Goal: Information Seeking & Learning: Learn about a topic

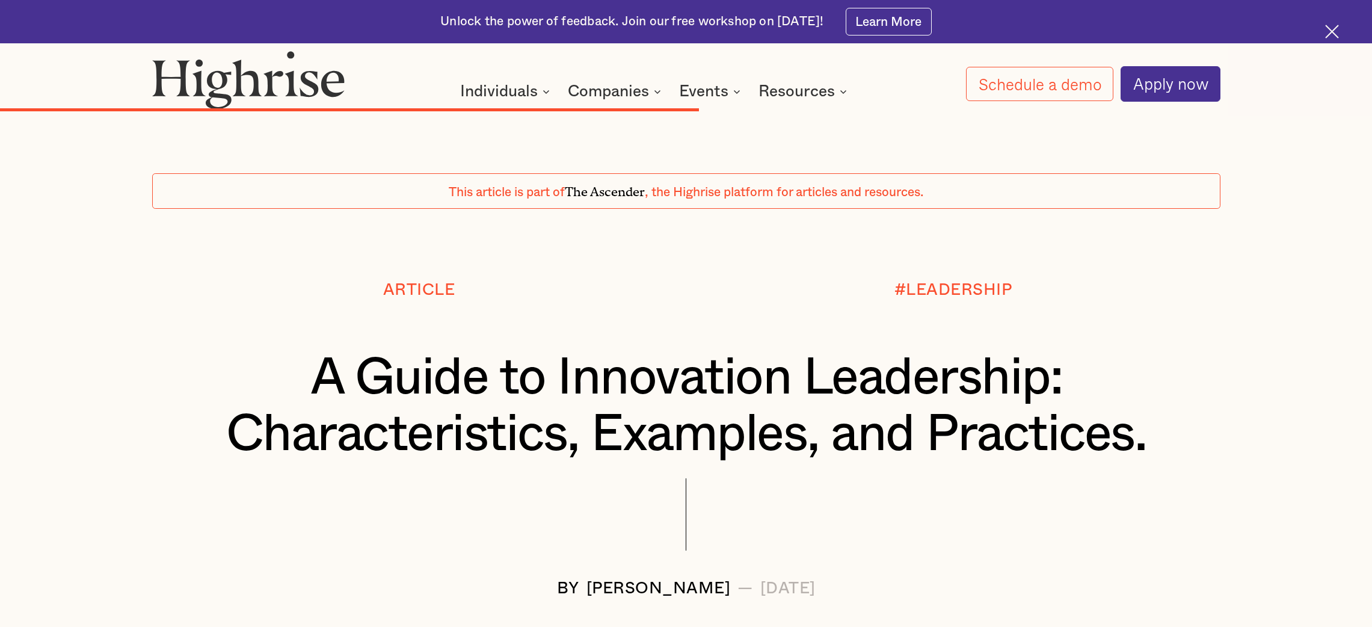
drag, startPoint x: 0, startPoint y: 0, endPoint x: 293, endPoint y: 148, distance: 328.1
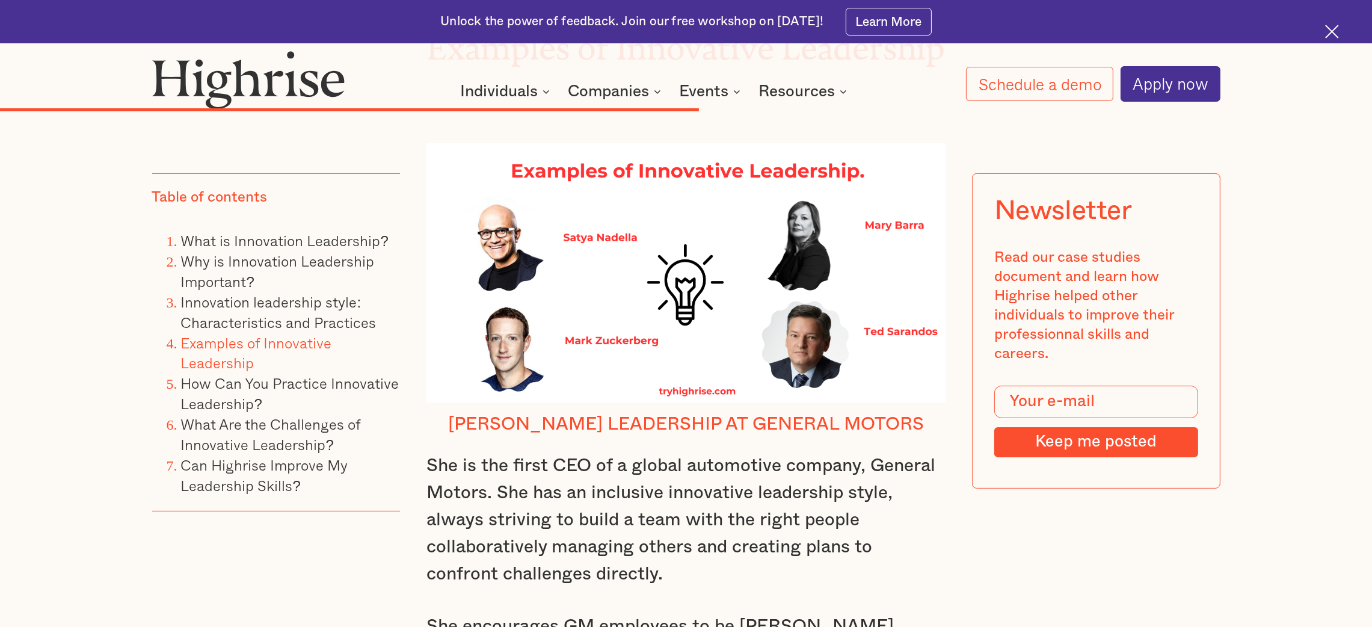
scroll to position [7256, 0]
click at [232, 310] on li "Innovation leadership style: Characteristics and Practices" at bounding box center [291, 312] width 220 height 41
click at [236, 325] on link "Innovation leadership style: Characteristics and Practices" at bounding box center [278, 311] width 195 height 43
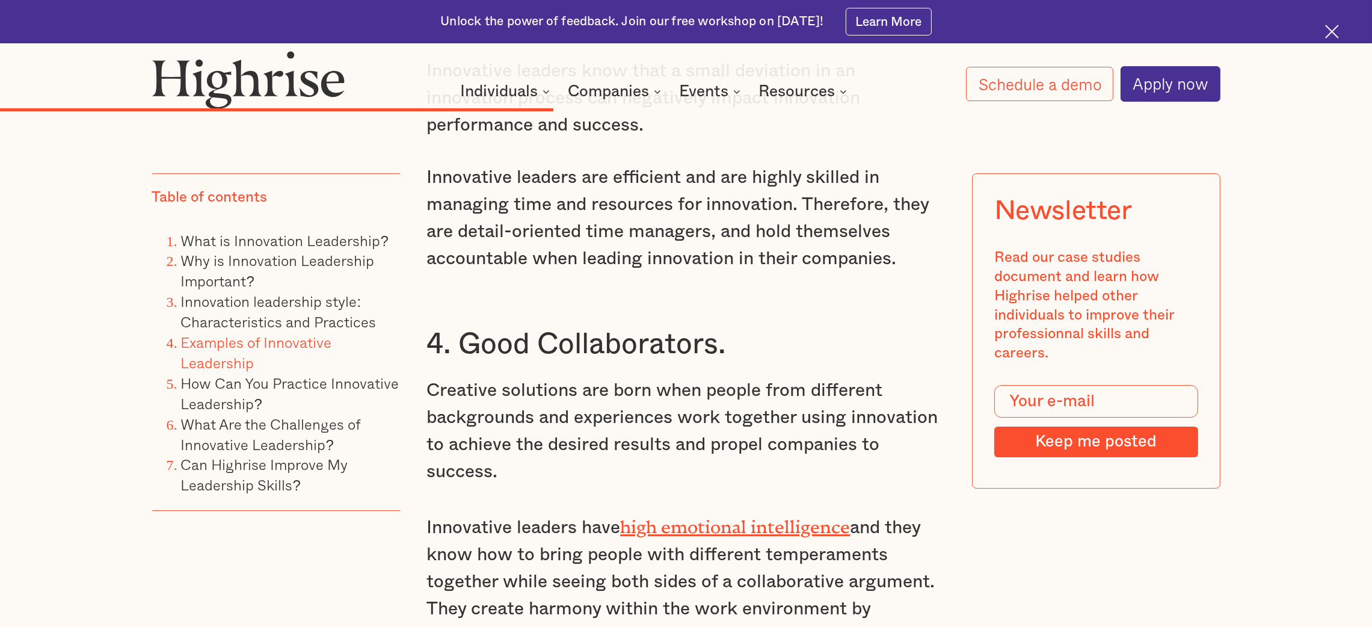
scroll to position [5945, 0]
click at [241, 309] on li "Innovation leadership style: Characteristics and Practices" at bounding box center [291, 312] width 220 height 41
click at [205, 303] on link "Innovation leadership style: Characteristics and Practices" at bounding box center [278, 311] width 195 height 43
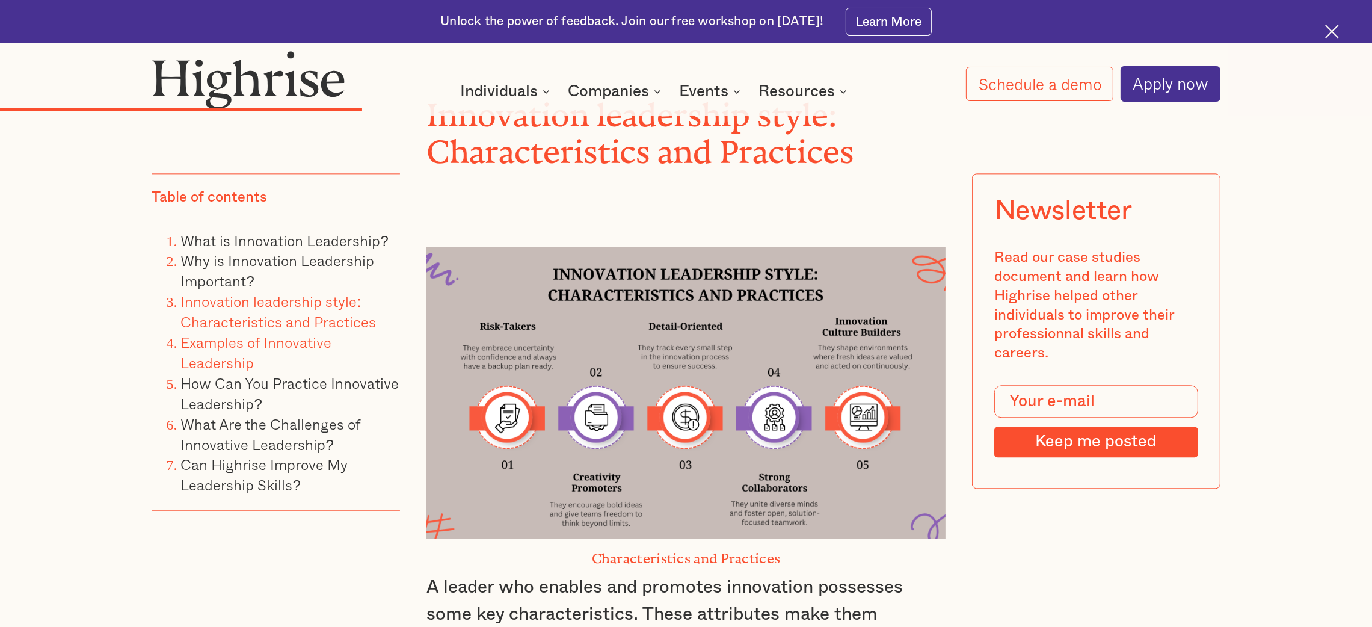
scroll to position [4208, 0]
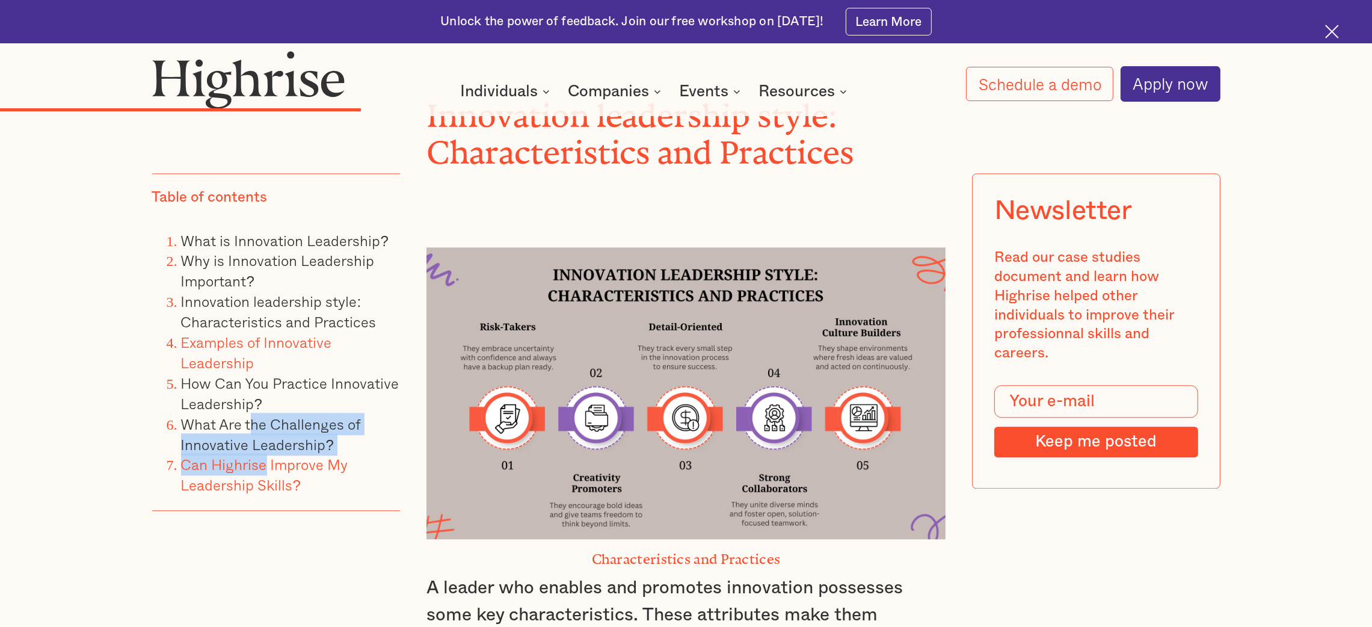
drag, startPoint x: 250, startPoint y: 429, endPoint x: 268, endPoint y: 457, distance: 33.2
click at [268, 457] on ol "What is Innovation Leadership? Why is Innovation Leadership Important? Innovati…" at bounding box center [276, 363] width 248 height 265
click at [268, 457] on link "Can Highrise Improve My Leadership Skills?" at bounding box center [264, 474] width 167 height 43
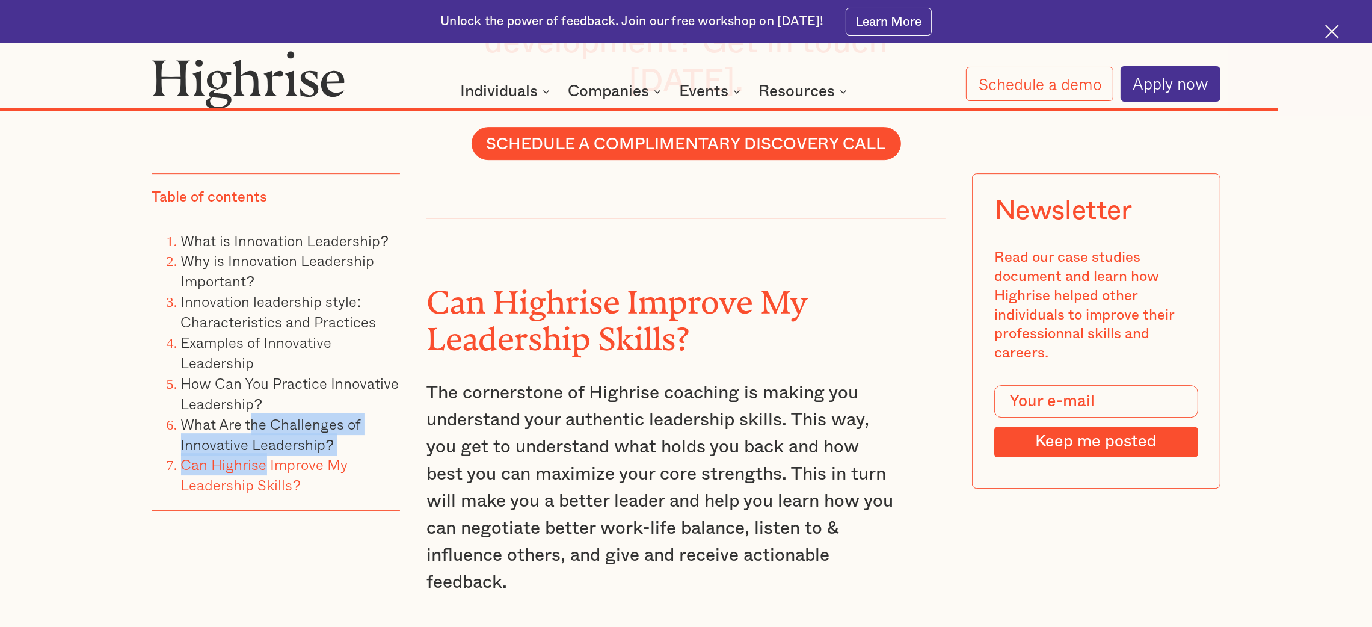
scroll to position [12475, 0]
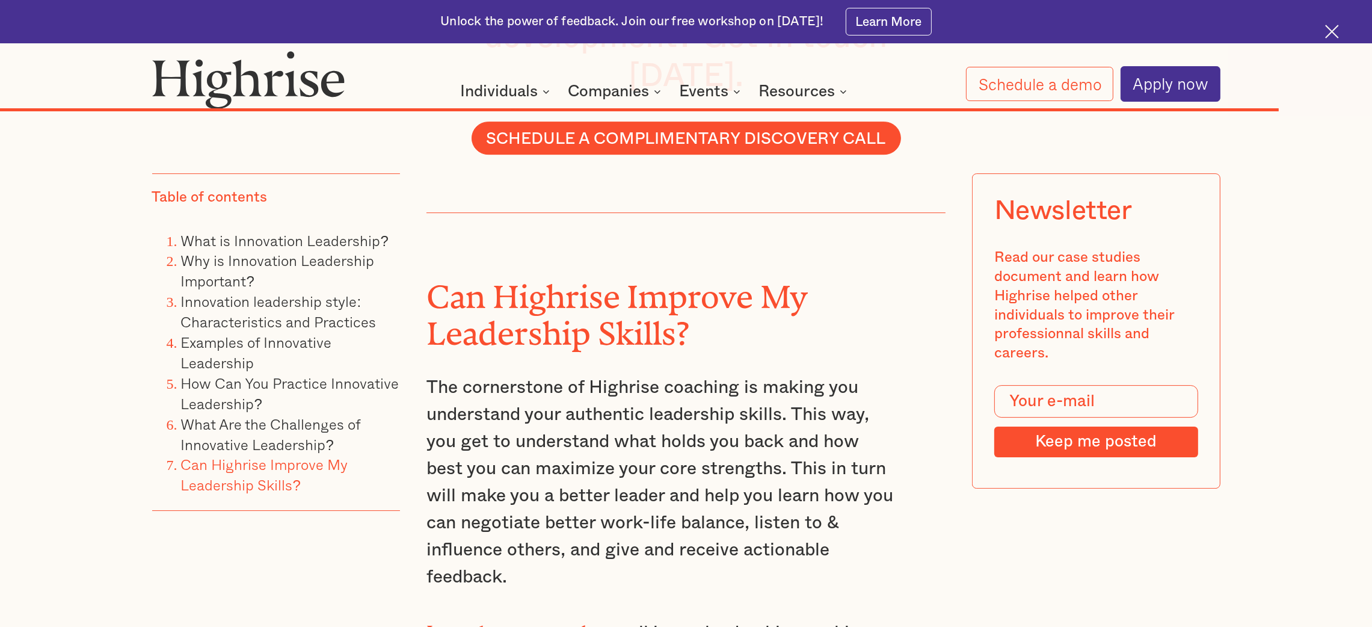
click at [584, 374] on p "The cornerstone of Highrise coaching is making you understand your authentic le…" at bounding box center [659, 482] width 467 height 217
click at [619, 374] on p "The cornerstone of Highrise coaching is making you understand your authentic le…" at bounding box center [659, 482] width 467 height 217
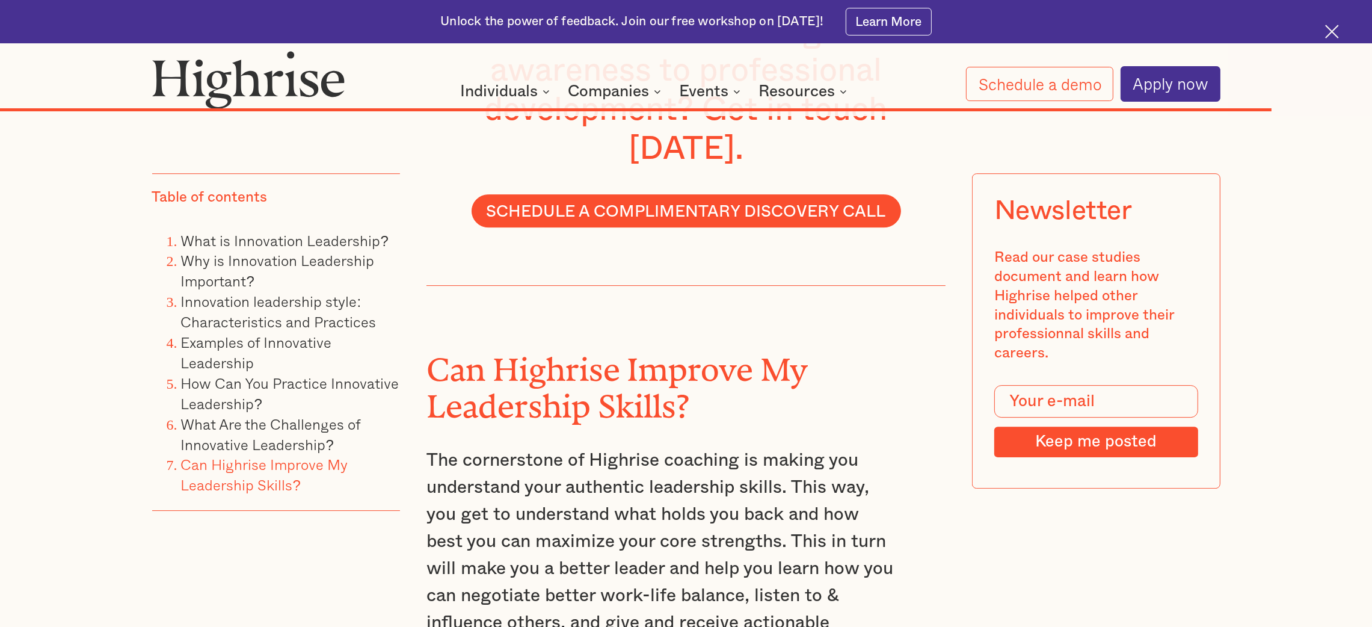
scroll to position [12401, 0]
